Goal: Task Accomplishment & Management: Manage account settings

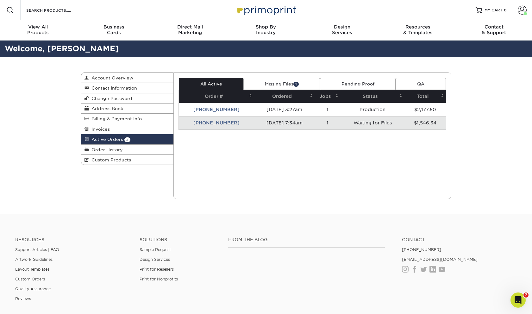
click at [272, 121] on td "[DATE] 7:34am" at bounding box center [284, 122] width 61 height 13
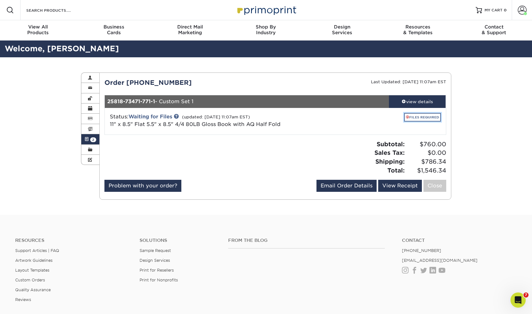
click at [414, 118] on link "FILES REQUIRED" at bounding box center [422, 117] width 37 height 9
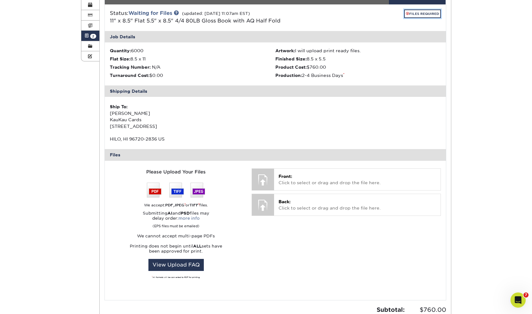
scroll to position [107, 0]
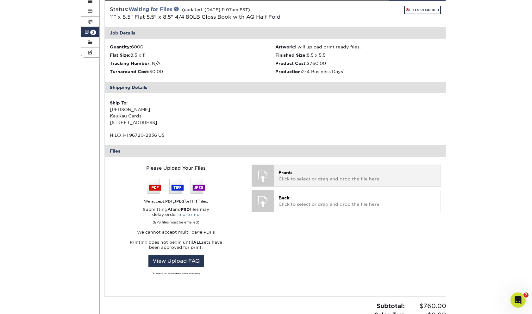
click at [287, 176] on p "Front: Click to select or drag and drop the file here." at bounding box center [357, 175] width 157 height 13
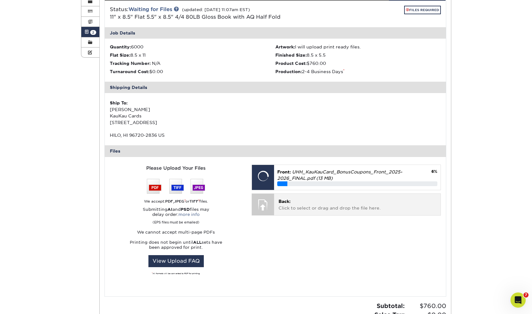
click at [310, 207] on p "Back: Click to select or drag and drop the file here." at bounding box center [357, 204] width 157 height 13
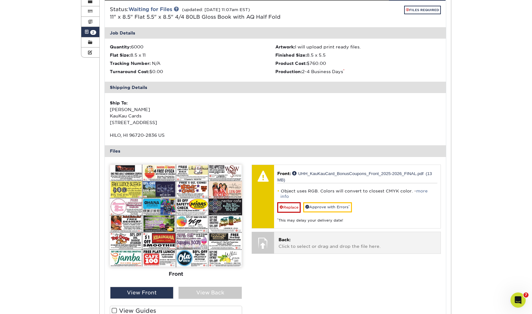
click at [305, 236] on p "Back: Click to select or drag and drop the file here." at bounding box center [357, 242] width 157 height 13
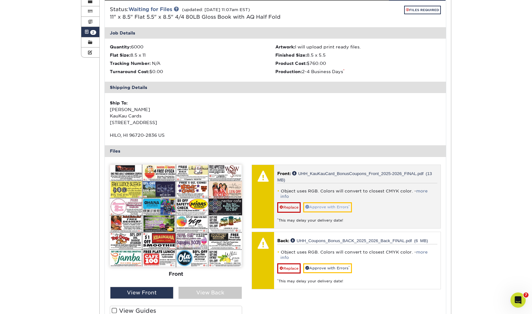
click at [336, 202] on link "Approve with Errors *" at bounding box center [327, 207] width 49 height 10
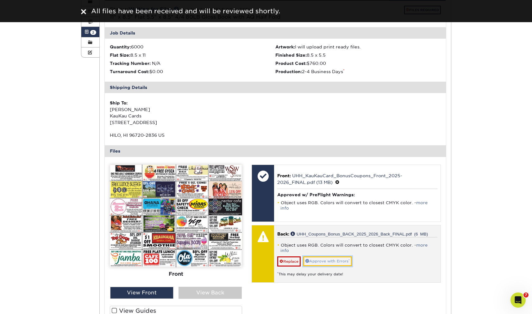
click at [327, 256] on link "Approve with Errors *" at bounding box center [327, 261] width 49 height 10
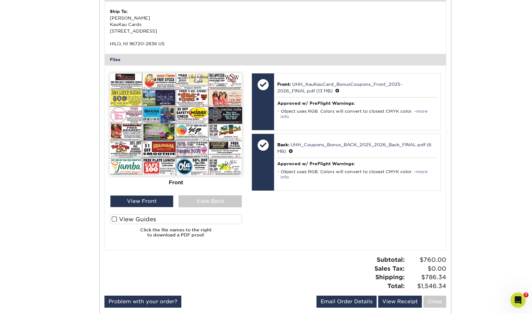
scroll to position [199, 0]
click at [114, 219] on span at bounding box center [114, 219] width 5 height 6
click at [0, 0] on input "View Guides" at bounding box center [0, 0] width 0 height 0
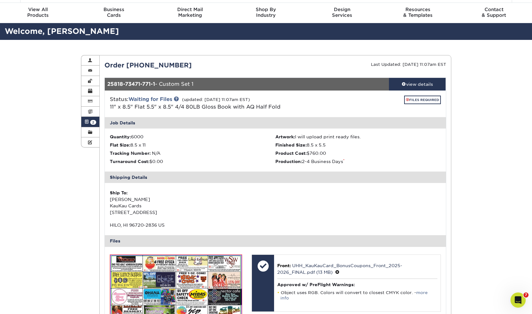
scroll to position [0, 0]
